Goal: Information Seeking & Learning: Learn about a topic

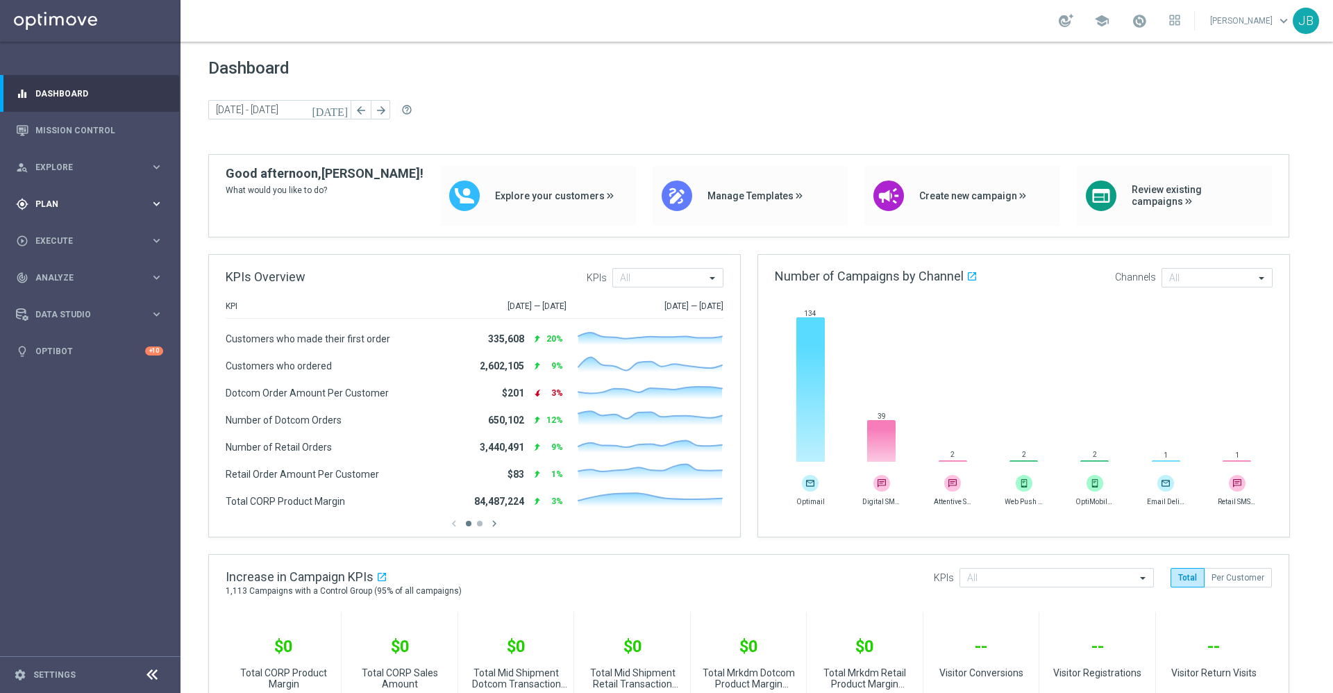
click at [53, 213] on div "gps_fixed Plan keyboard_arrow_right" at bounding box center [89, 203] width 179 height 37
click at [81, 127] on link "Mission Control" at bounding box center [99, 130] width 128 height 37
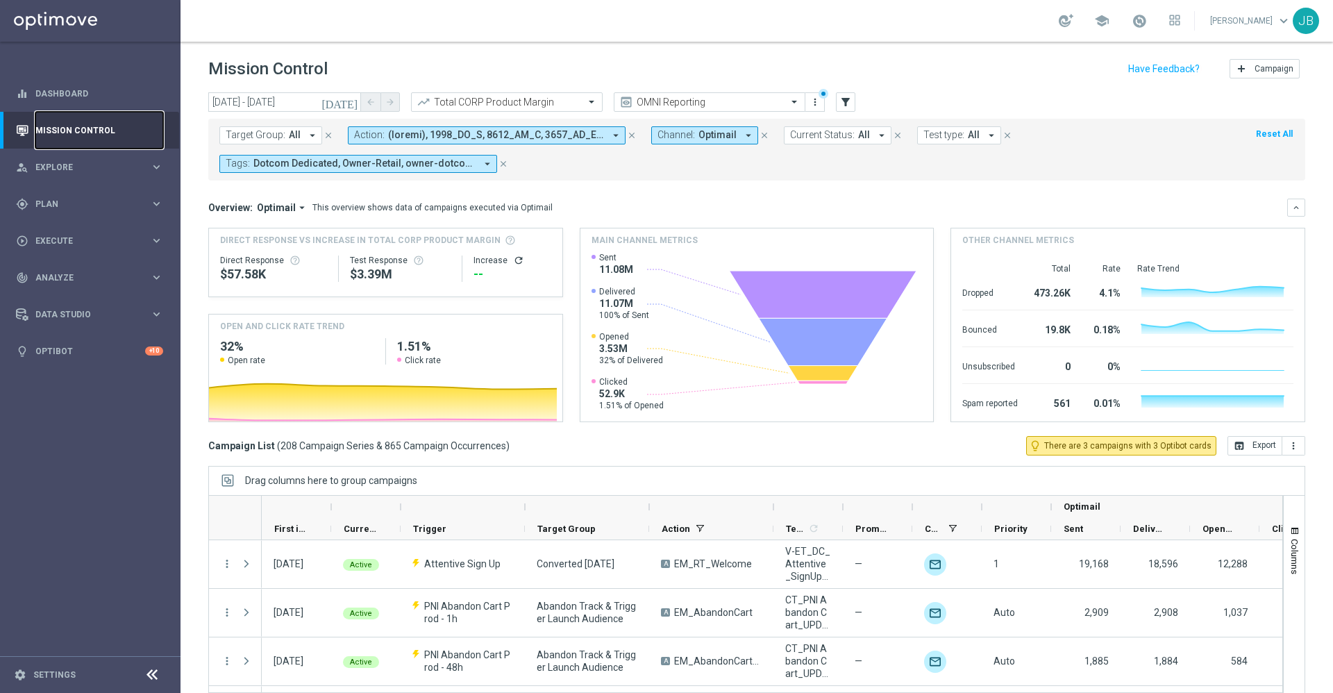
click at [106, 130] on link "Mission Control" at bounding box center [99, 130] width 128 height 37
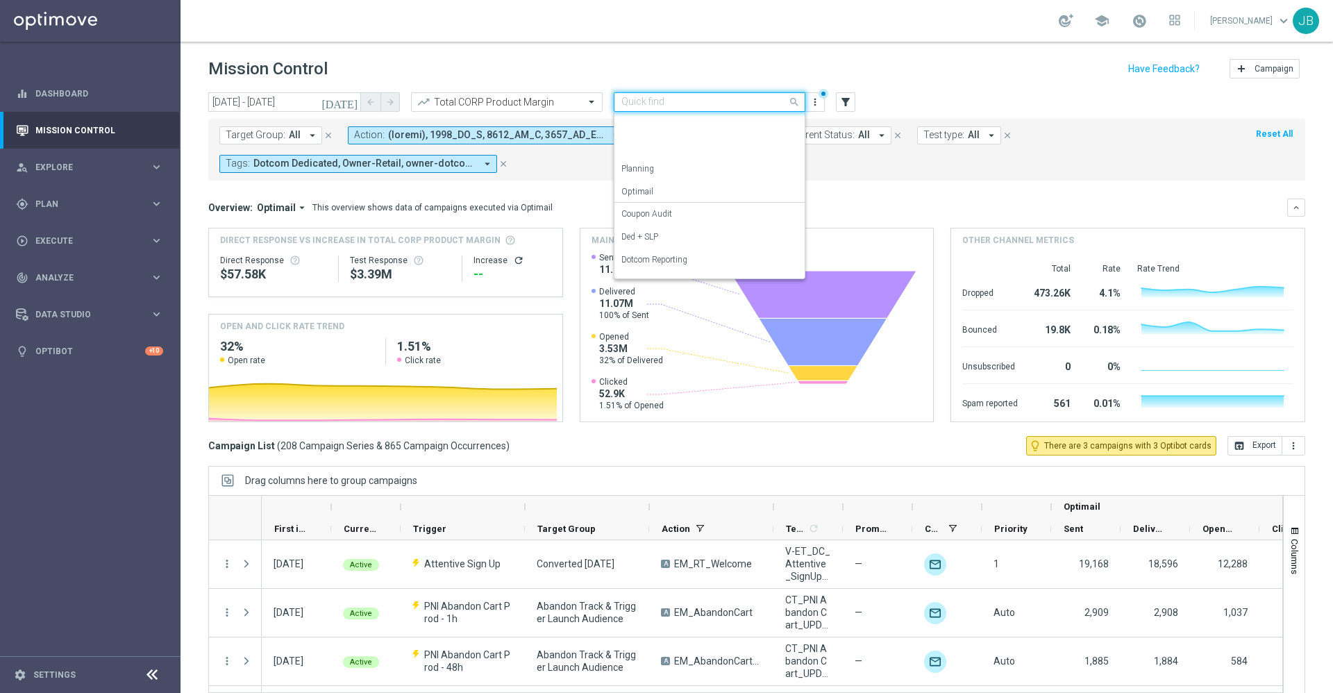
click at [688, 100] on input "text" at bounding box center [695, 103] width 149 height 12
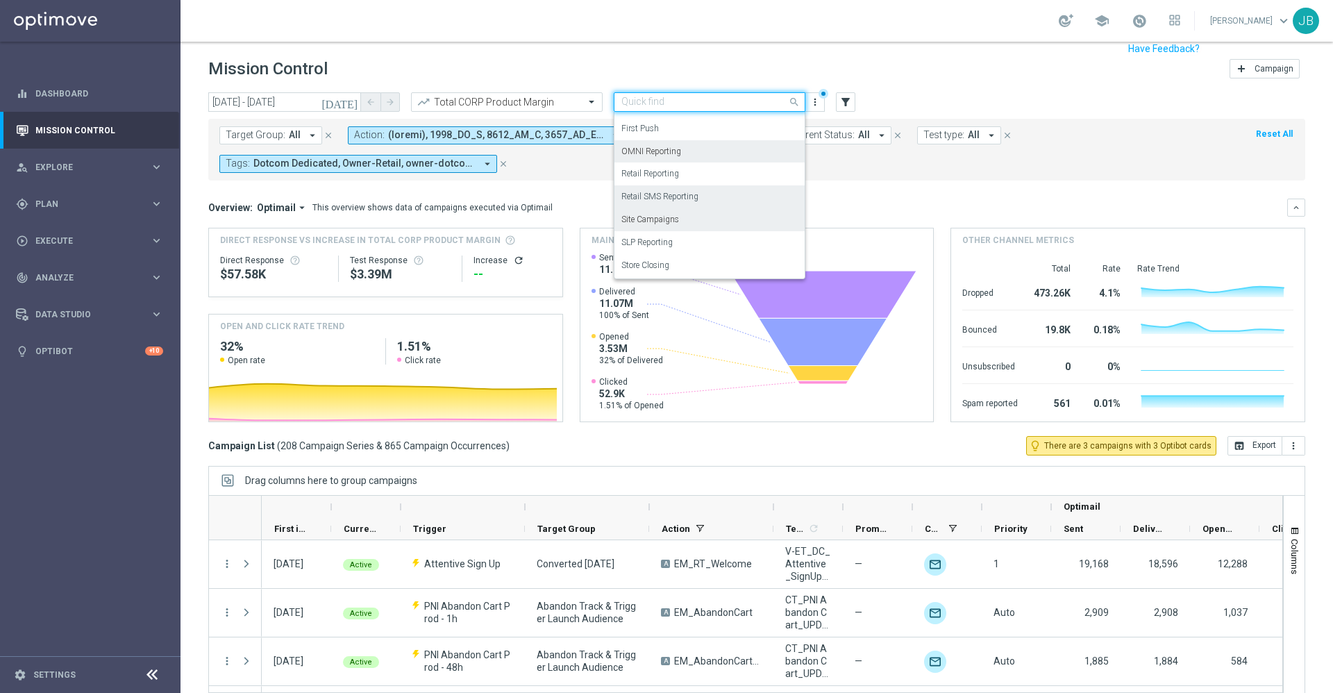
scroll to position [26, 0]
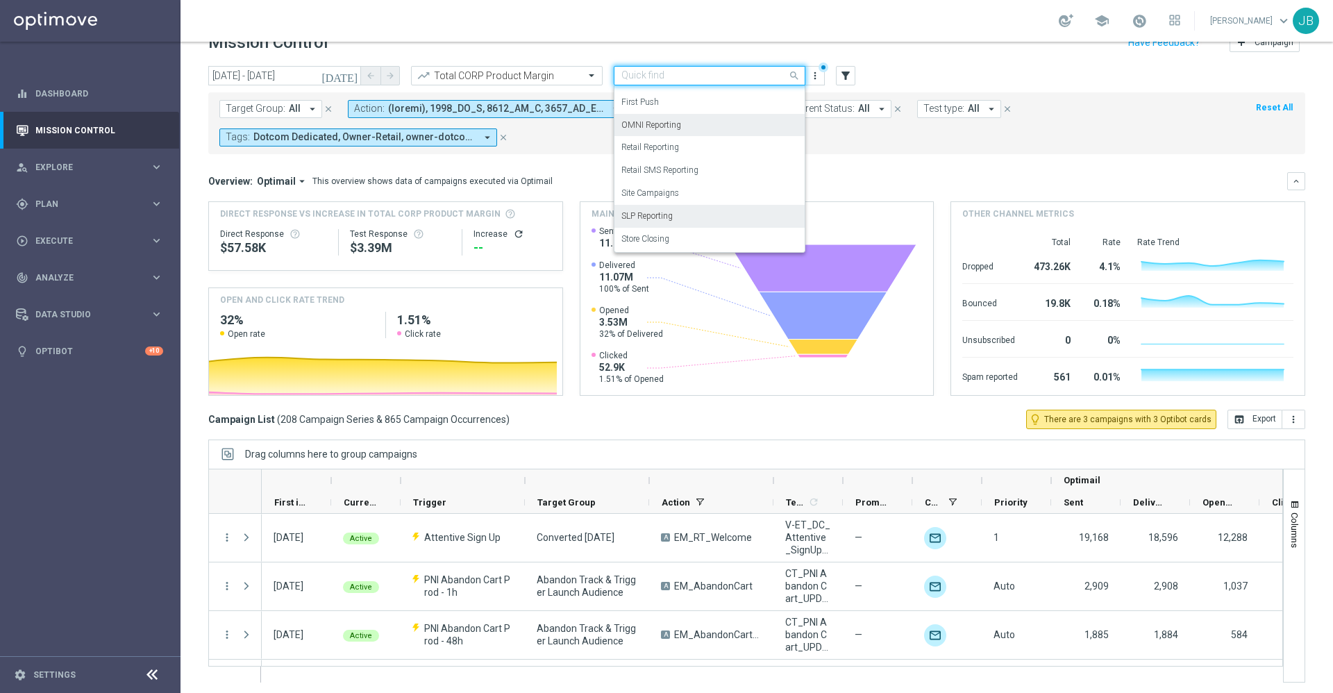
click at [657, 215] on label "SLP Reporting" at bounding box center [646, 216] width 51 height 12
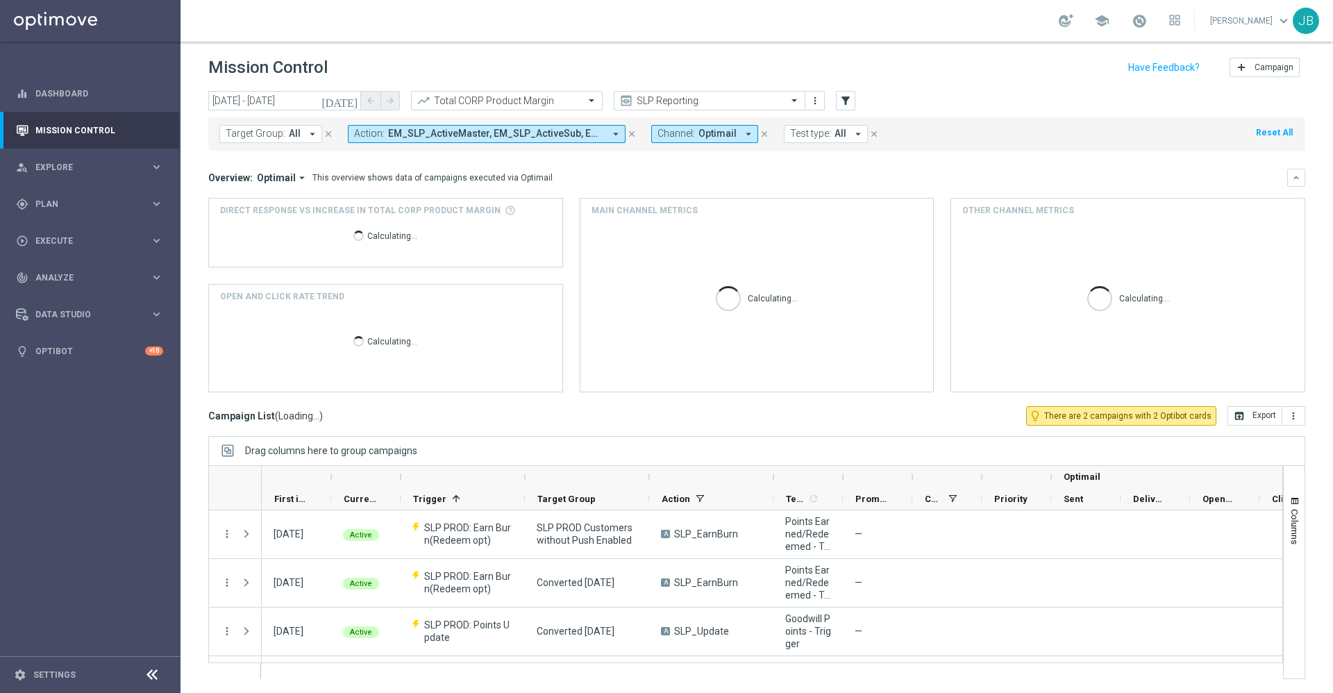
scroll to position [1, 0]
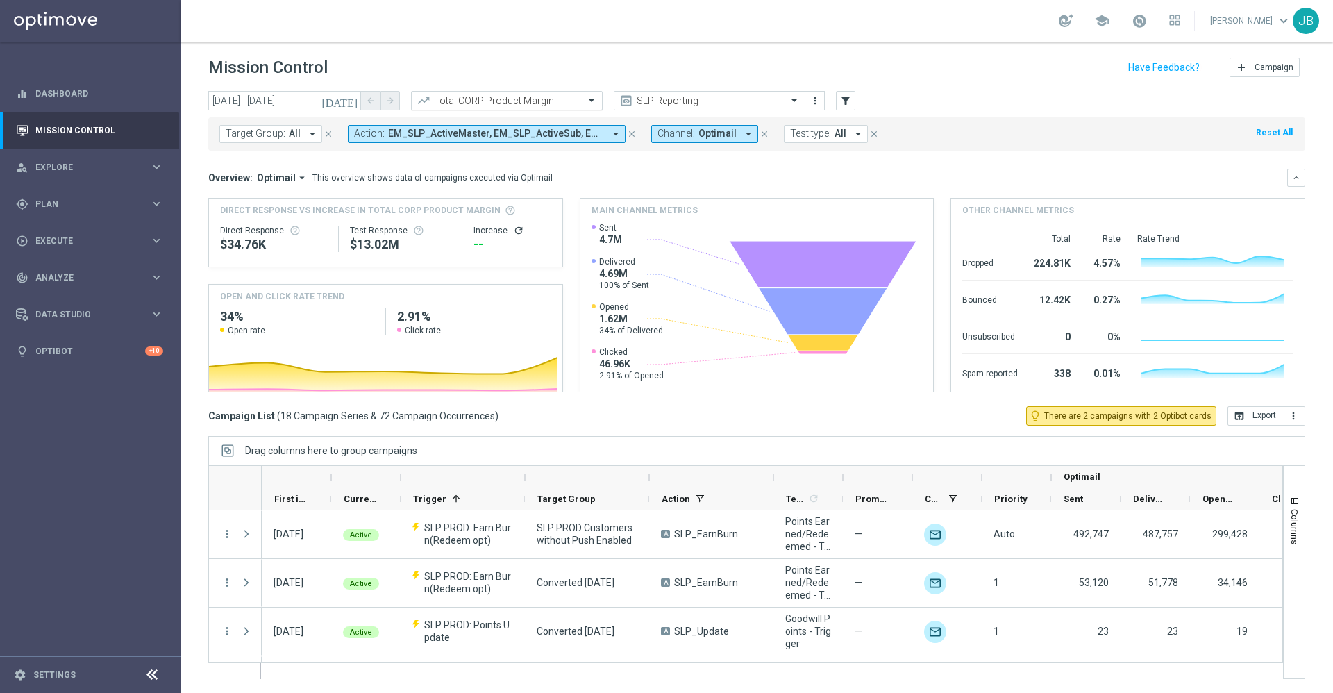
click at [508, 93] on div "Total CORP Product Margin" at bounding box center [507, 100] width 192 height 19
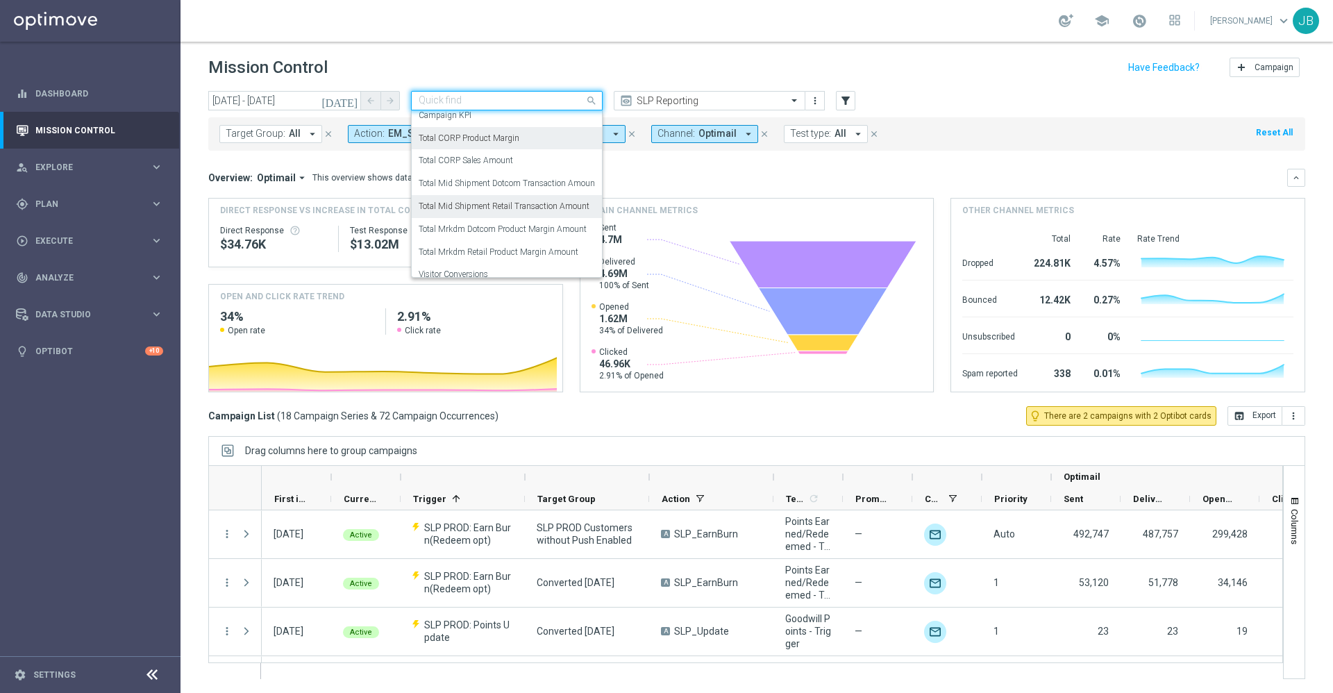
scroll to position [6, 0]
click at [492, 184] on label "Total Mid Shipment Dotcom Transaction Amount" at bounding box center [508, 184] width 179 height 12
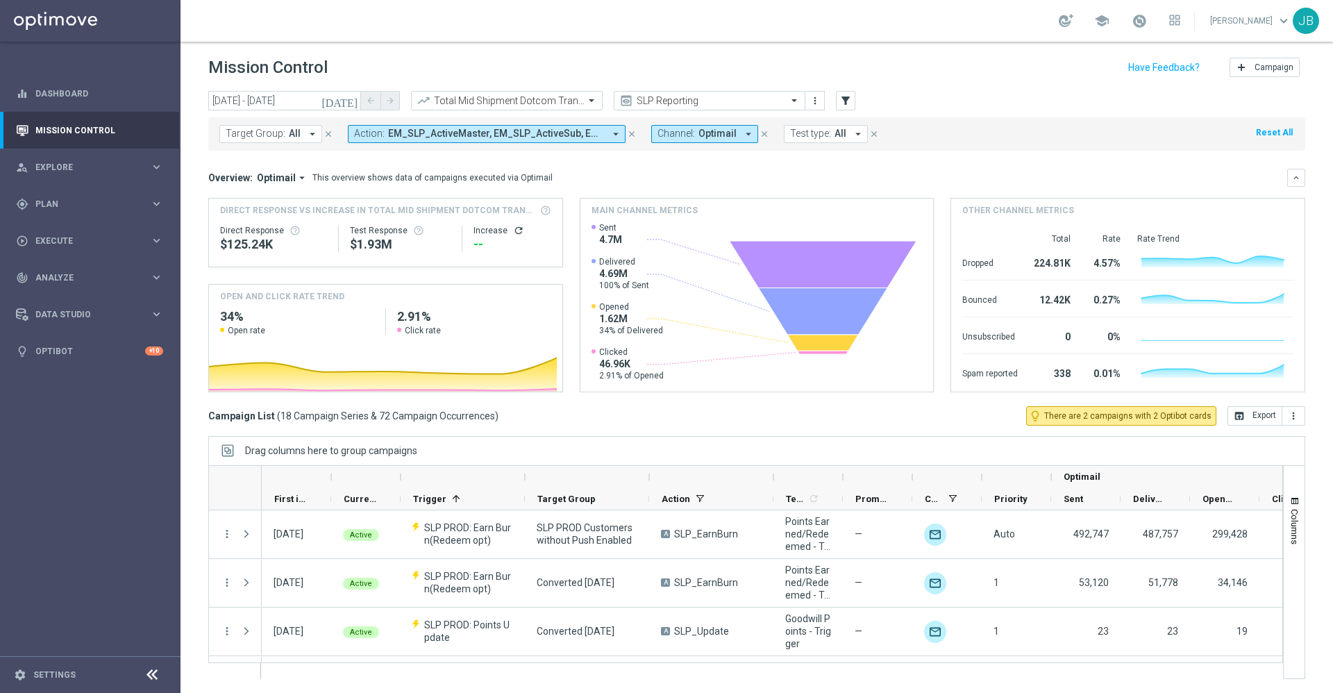
click at [350, 97] on icon "[DATE]" at bounding box center [339, 100] width 37 height 12
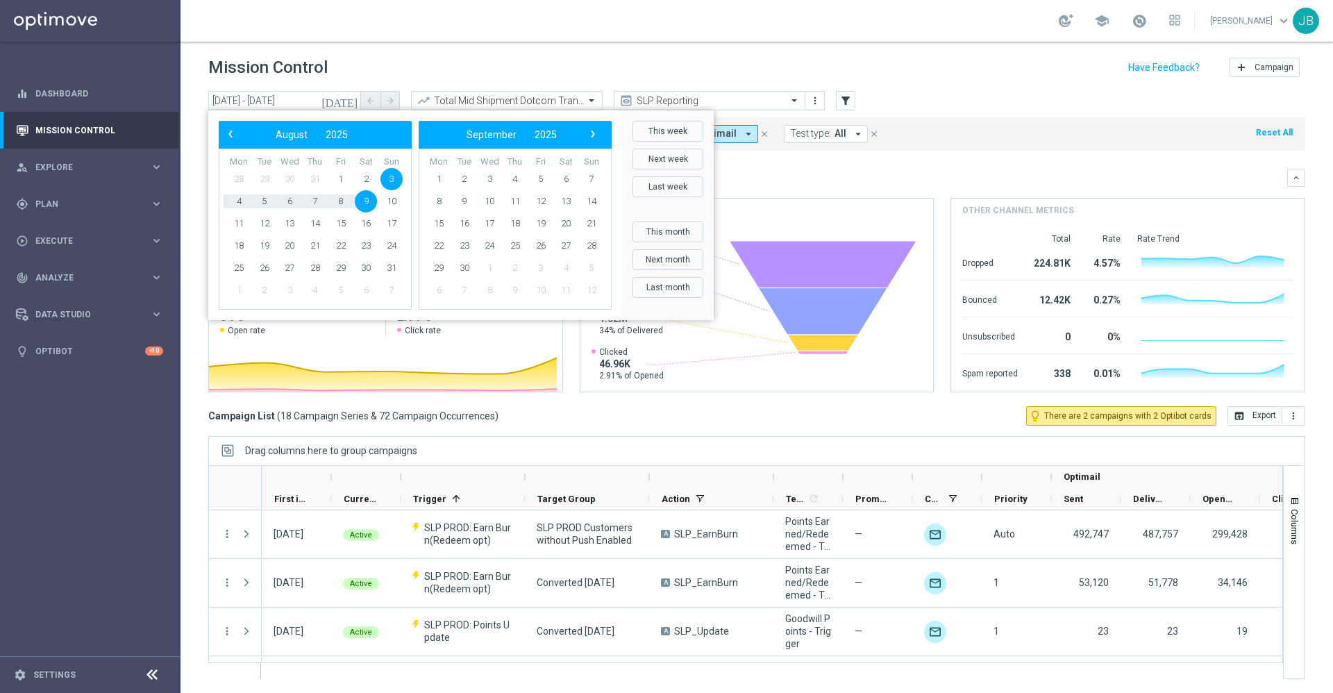
click at [912, 174] on div "Overview: Optimail arrow_drop_down This overview shows data of campaigns execut…" at bounding box center [747, 178] width 1079 height 12
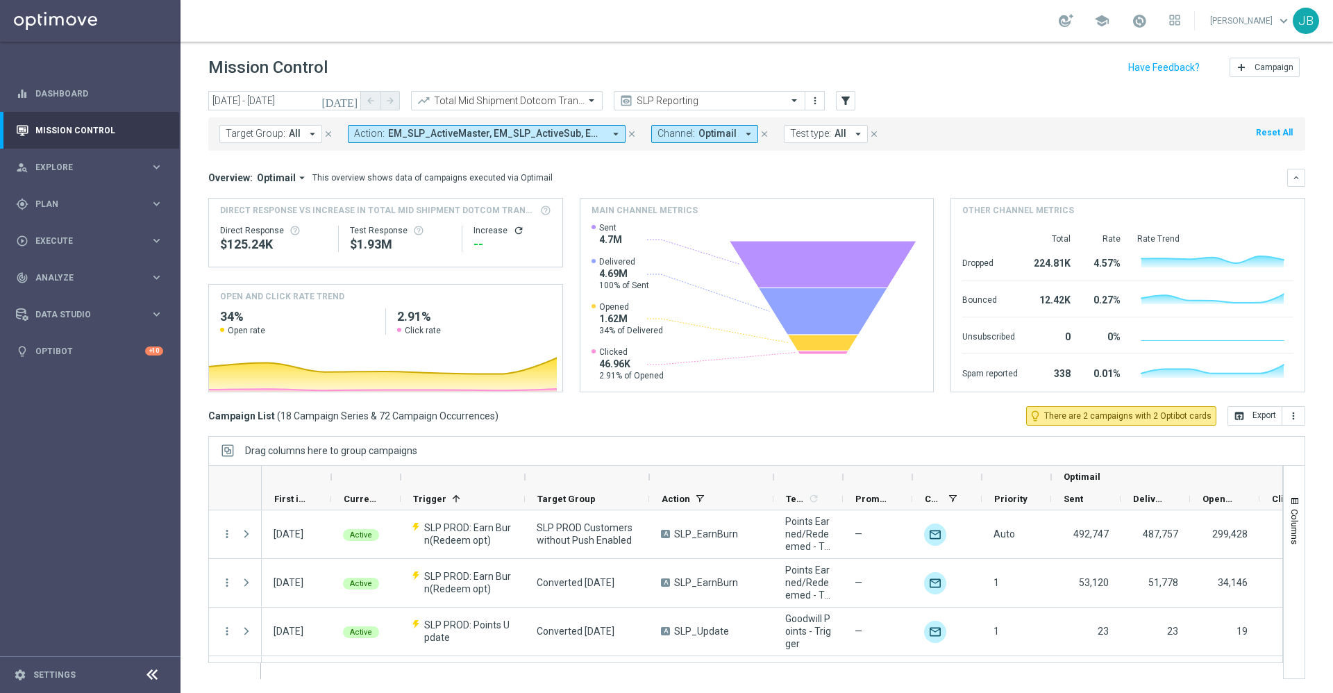
click at [513, 231] on icon "refresh" at bounding box center [518, 230] width 11 height 11
click at [1246, 417] on button "open_in_browser Export" at bounding box center [1255, 415] width 55 height 19
click at [562, 91] on div "Total Mid Shipment Dotcom Transaction Amount" at bounding box center [507, 100] width 192 height 19
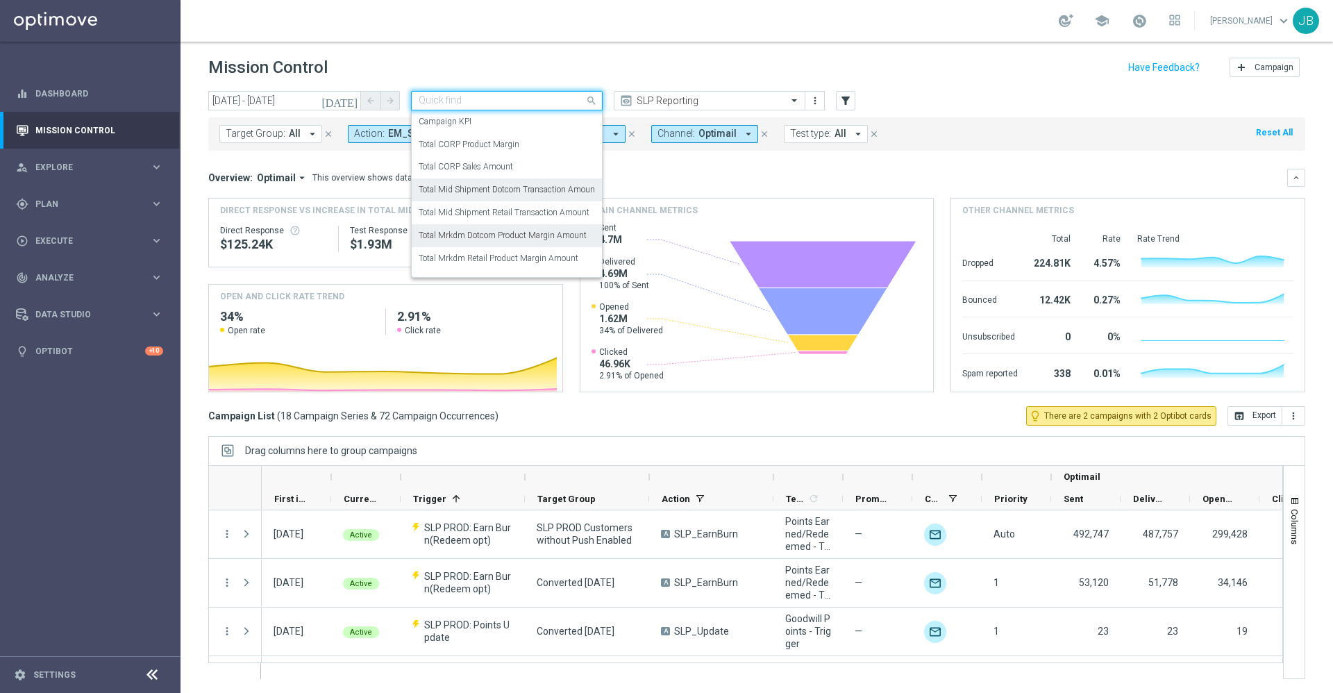
click at [521, 240] on label "Total Mrkdm Dotcom Product Margin Amount" at bounding box center [503, 236] width 168 height 12
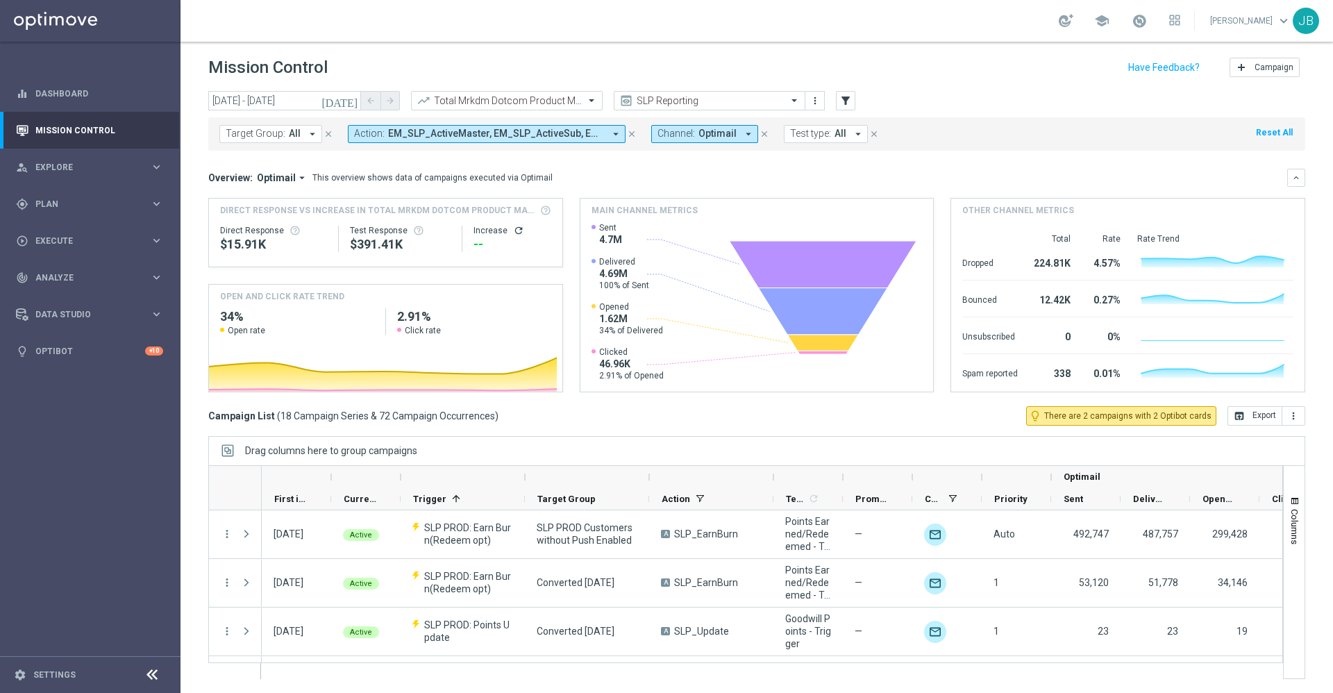
click at [515, 229] on icon "refresh" at bounding box center [518, 230] width 11 height 11
click at [1234, 411] on icon "open_in_browser" at bounding box center [1239, 415] width 11 height 11
click at [562, 95] on div "Total Mrkdm Dotcom Product Margin Amount" at bounding box center [509, 100] width 151 height 11
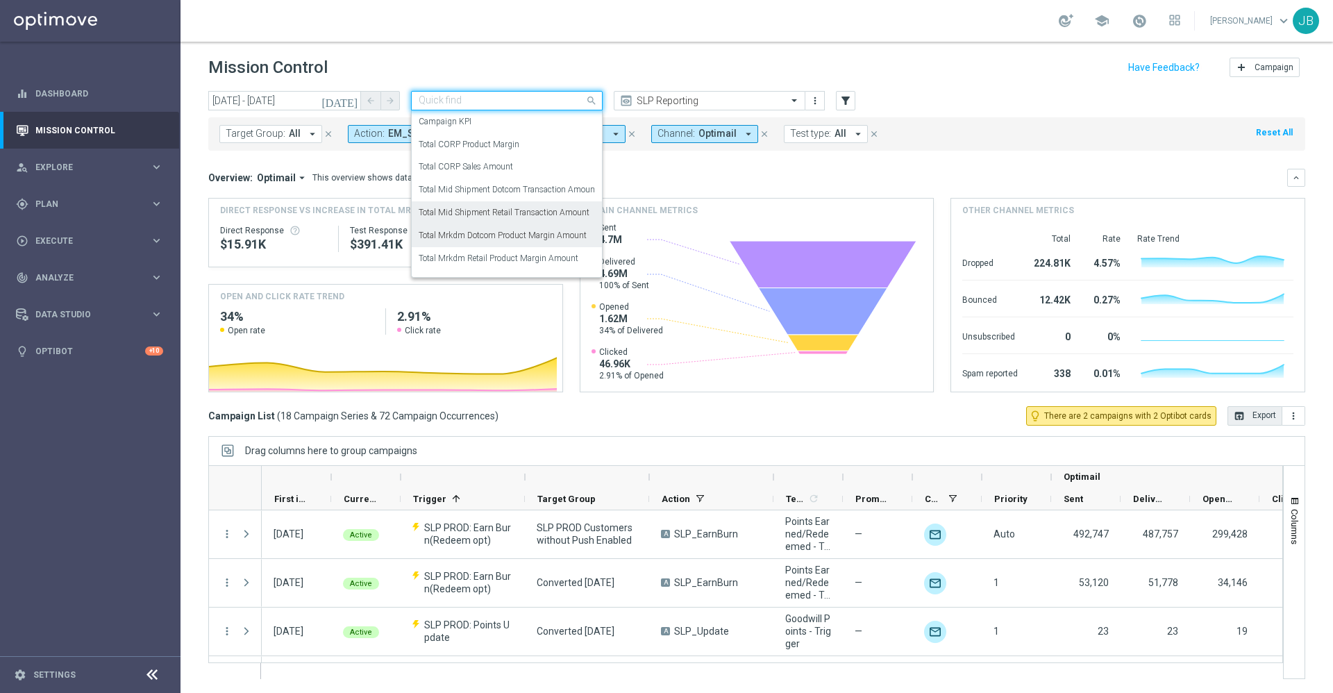
click at [530, 215] on label "Total Mid Shipment Retail Transaction Amount" at bounding box center [504, 213] width 171 height 12
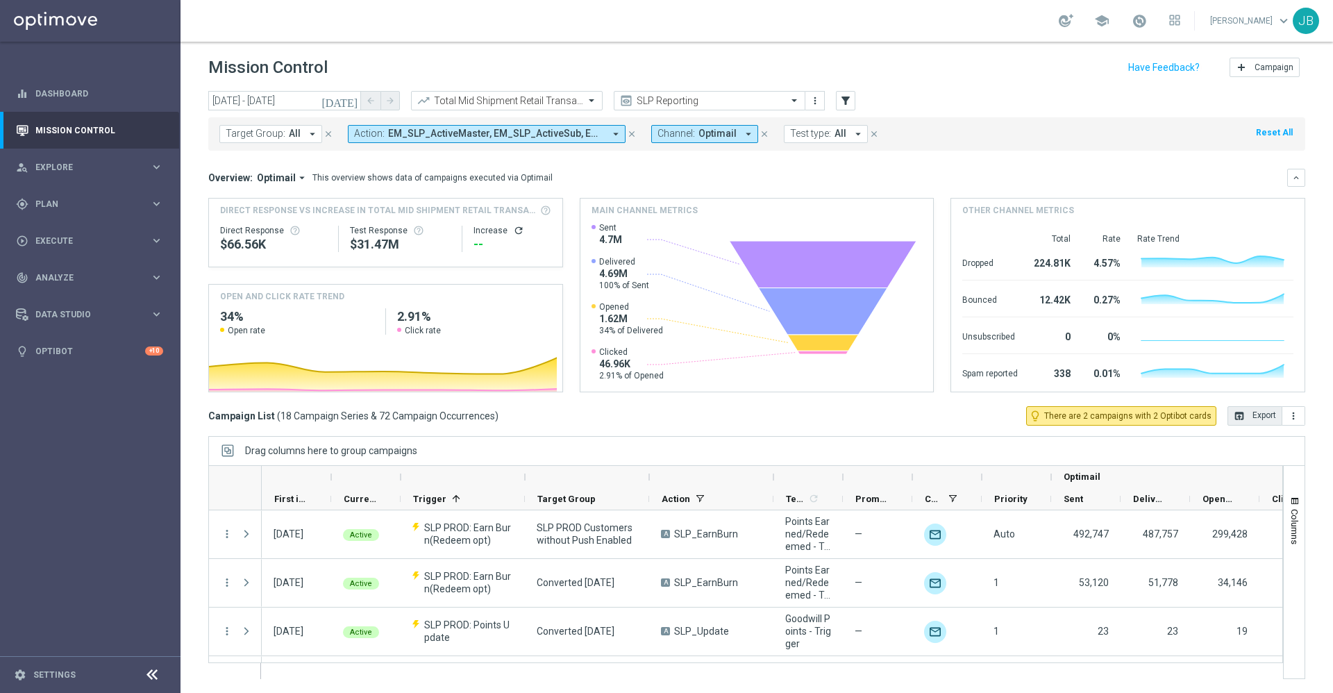
click at [513, 231] on icon "refresh" at bounding box center [518, 230] width 11 height 11
click at [1239, 419] on button "open_in_browser Export" at bounding box center [1255, 415] width 55 height 19
click at [533, 95] on input "text" at bounding box center [493, 101] width 149 height 12
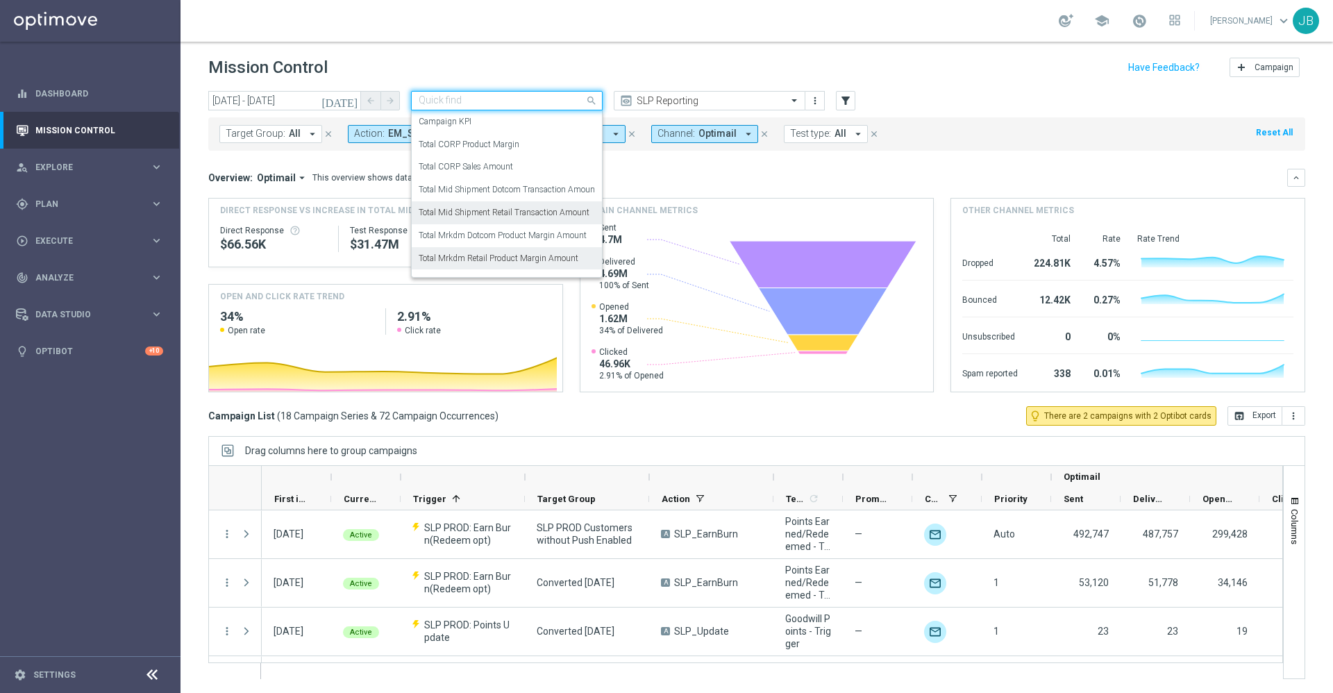
click at [521, 256] on label "Total Mrkdm Retail Product Margin Amount" at bounding box center [499, 259] width 160 height 12
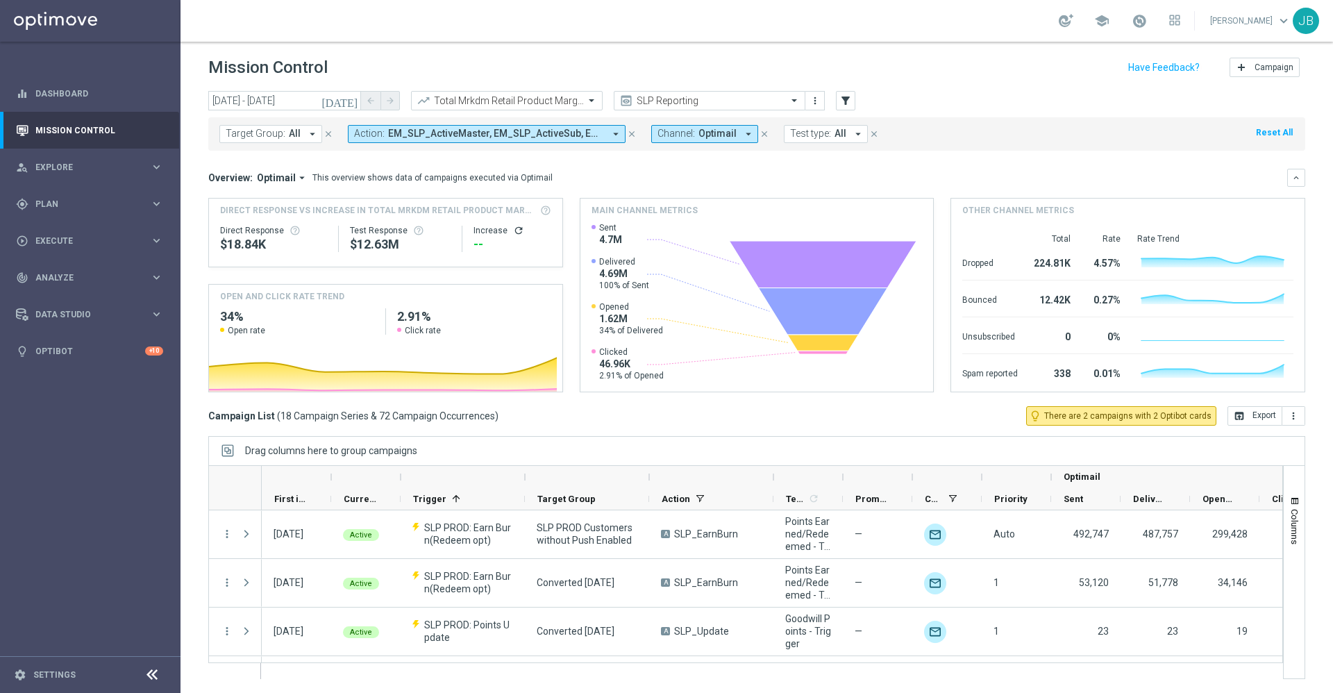
click at [514, 225] on icon "refresh" at bounding box center [518, 230] width 11 height 11
click at [1247, 421] on button "open_in_browser Export" at bounding box center [1255, 415] width 55 height 19
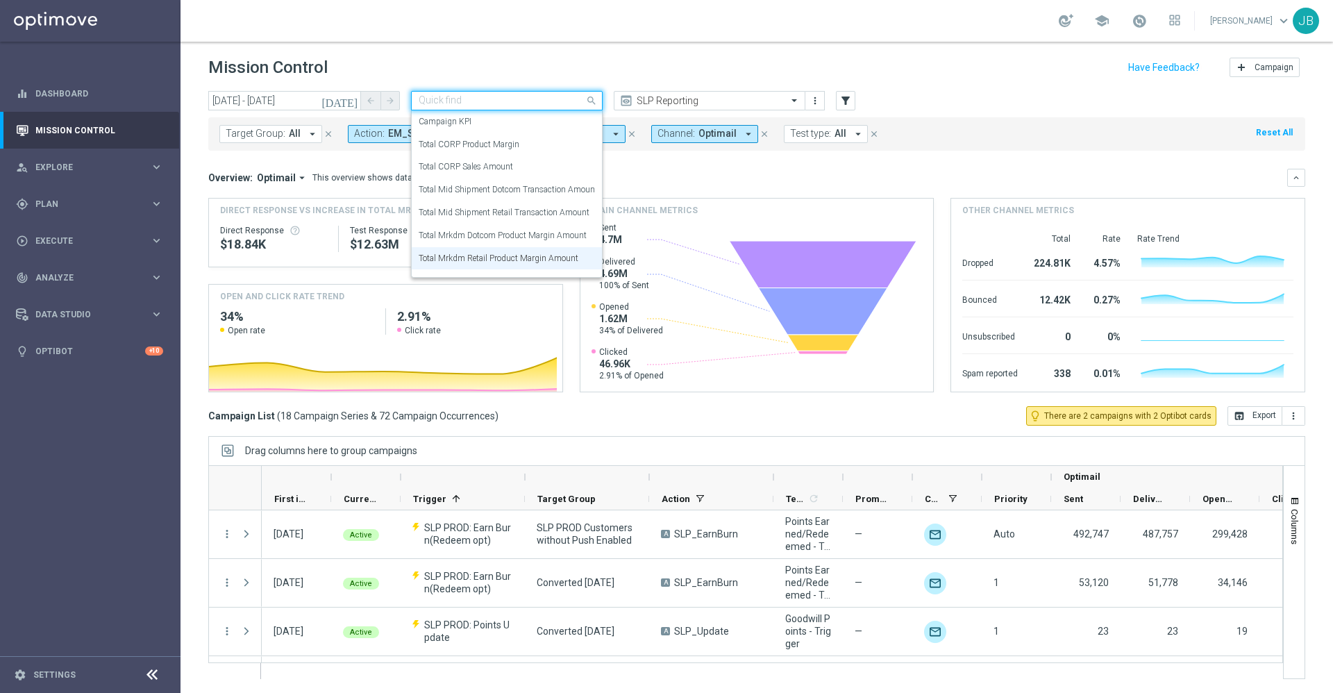
click at [526, 98] on input "text" at bounding box center [493, 101] width 149 height 12
click at [503, 174] on div "Total CORP Sales Amount" at bounding box center [507, 167] width 176 height 23
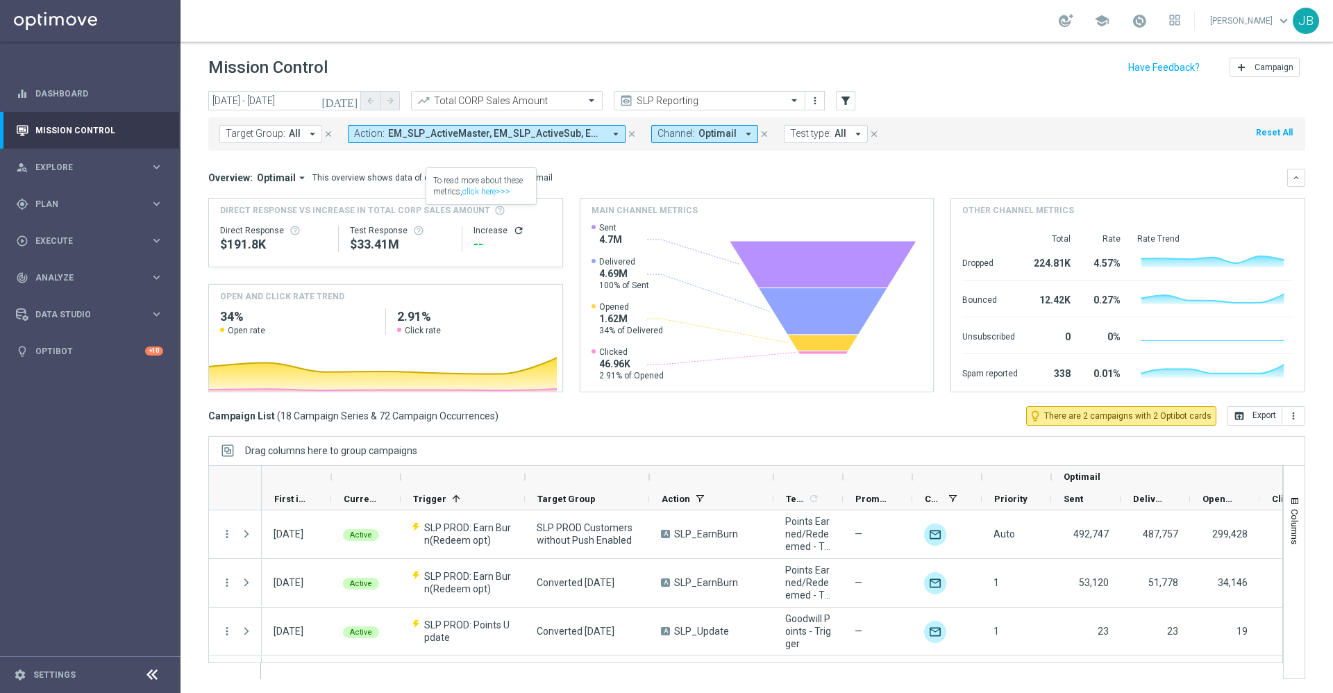
click at [513, 235] on icon "refresh" at bounding box center [518, 230] width 11 height 11
click at [1245, 423] on button "open_in_browser Export" at bounding box center [1255, 415] width 55 height 19
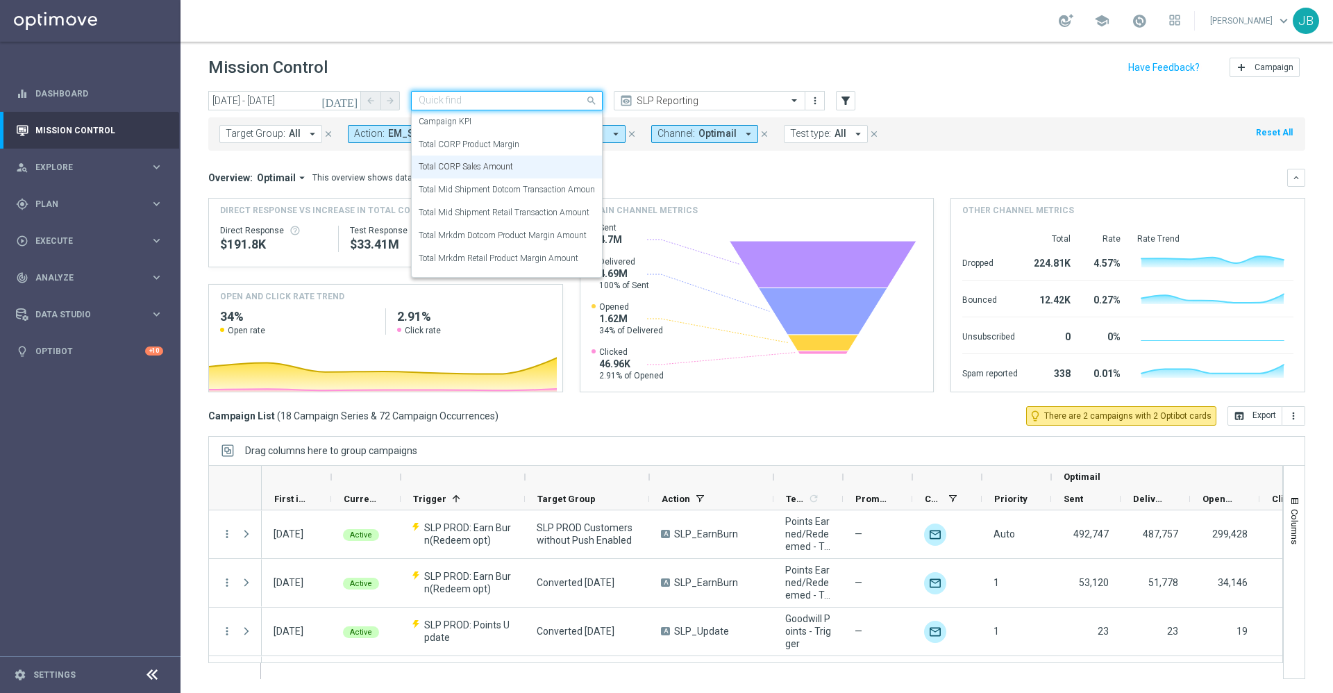
click at [553, 101] on input "text" at bounding box center [493, 101] width 149 height 12
click at [484, 148] on label "Total CORP Product Margin" at bounding box center [469, 145] width 101 height 12
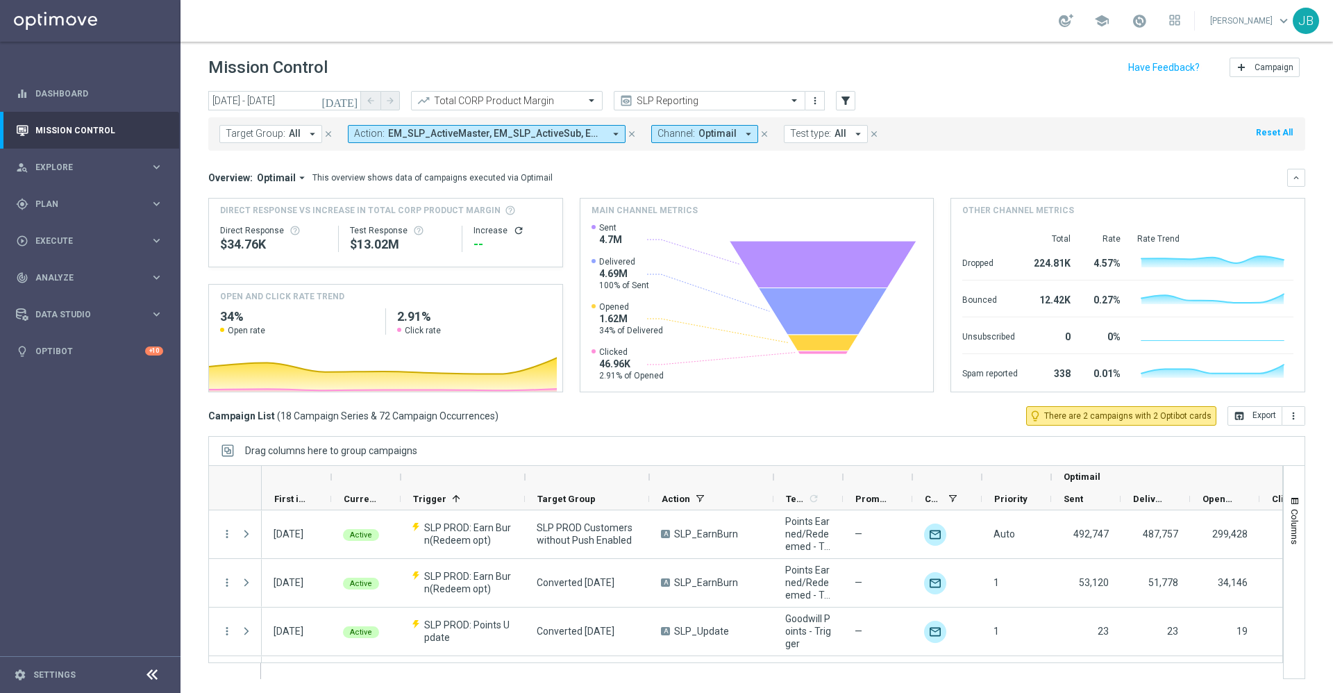
click at [503, 231] on div "Increase refresh" at bounding box center [512, 230] width 77 height 11
click at [513, 233] on icon "refresh" at bounding box center [518, 230] width 11 height 11
click at [1237, 419] on button "open_in_browser Export" at bounding box center [1255, 415] width 55 height 19
click at [53, 201] on span "Plan" at bounding box center [92, 204] width 115 height 8
click at [109, 382] on span "Analyze" at bounding box center [92, 382] width 115 height 8
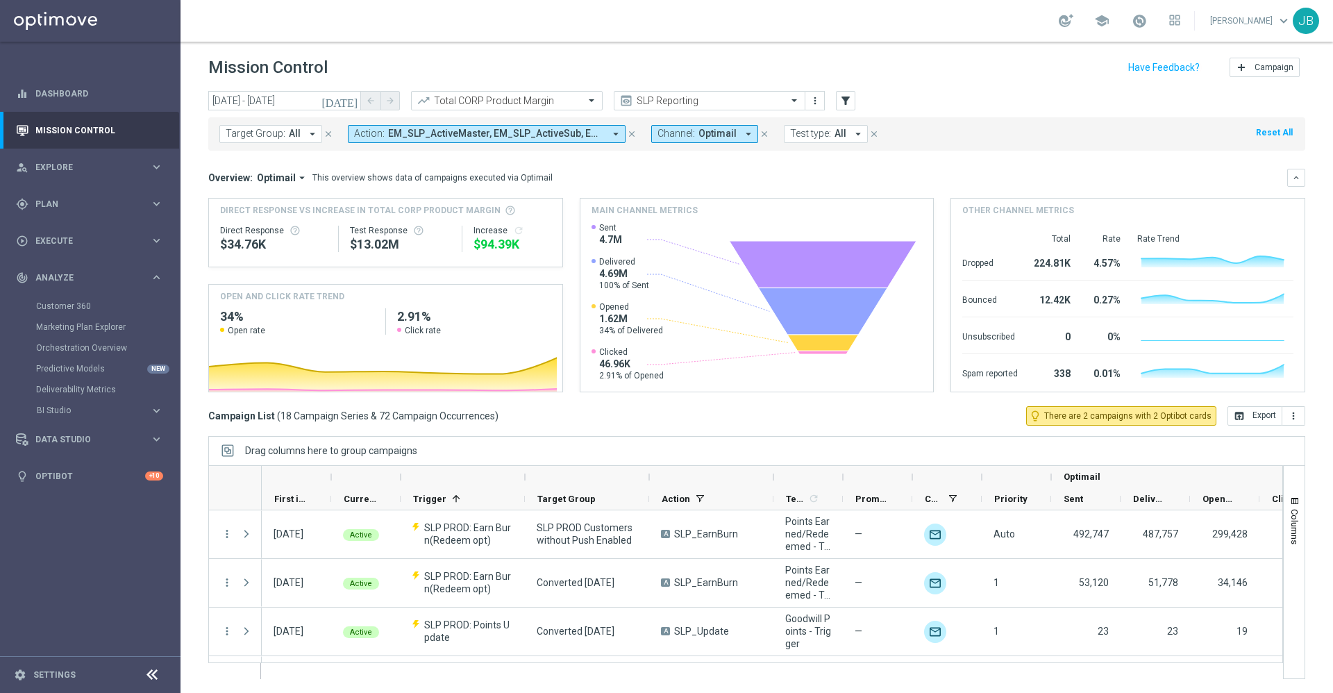
click at [93, 354] on div "Orchestration Overview" at bounding box center [107, 347] width 143 height 21
click at [70, 406] on span "BI Studio" at bounding box center [86, 410] width 99 height 8
click at [84, 451] on link "Emails Baseline Matchback" at bounding box center [93, 451] width 101 height 11
